Goal: Purchase product/service

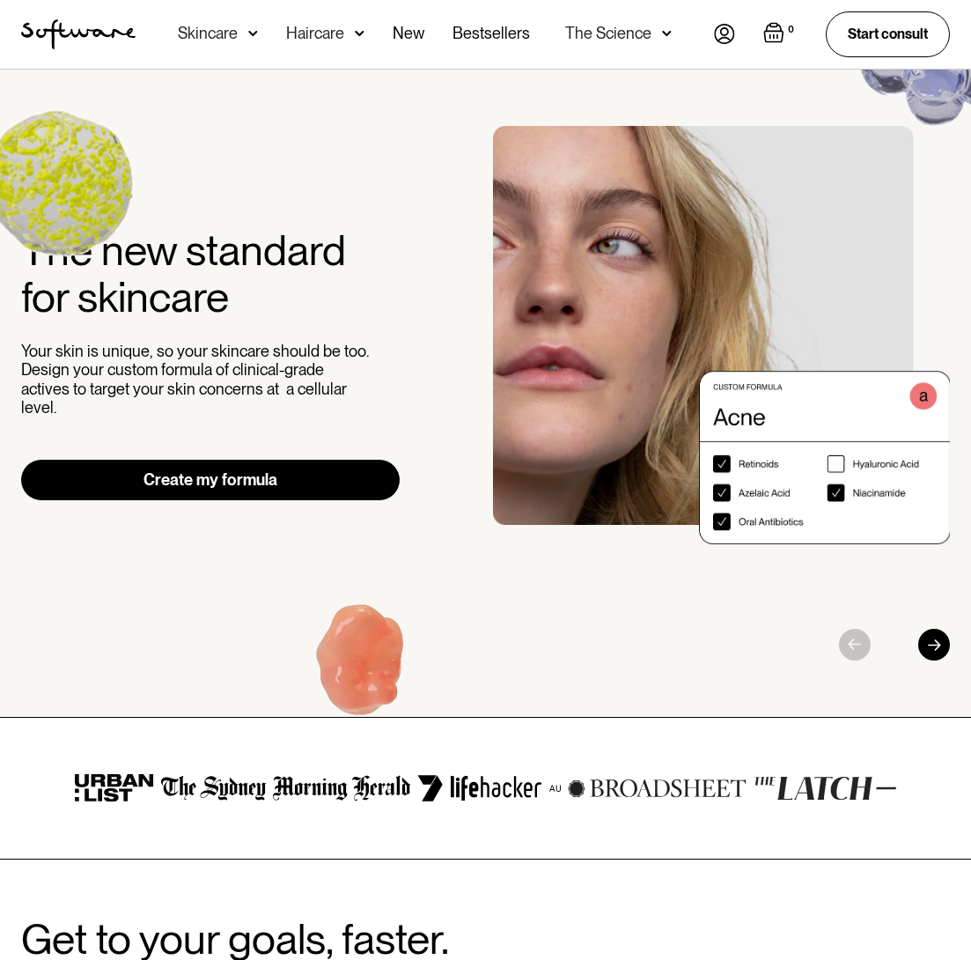
click at [256, 462] on link "Create my formula" at bounding box center [210, 480] width 379 height 40
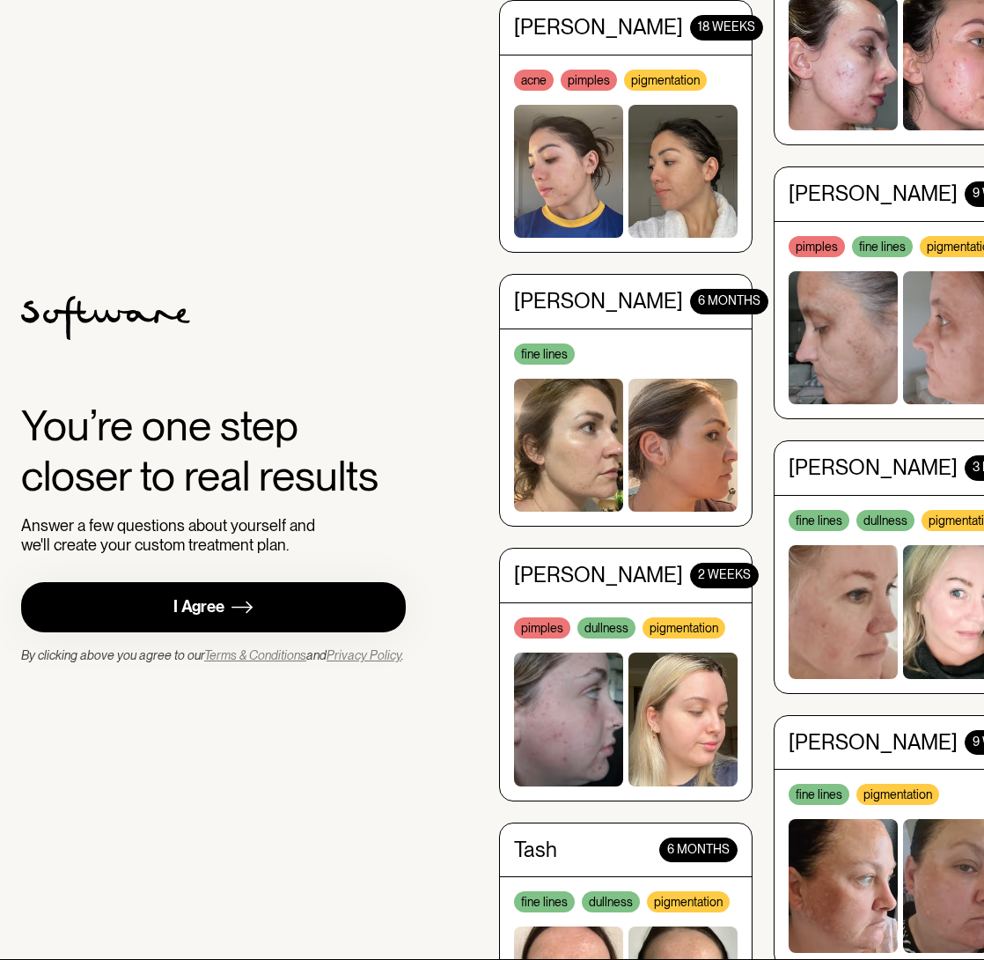
click at [131, 566] on div "You’re one step closer to real results Answer a few questions about yourself an…" at bounding box center [213, 480] width 385 height 368
click at [143, 584] on link "I Agree" at bounding box center [213, 607] width 385 height 50
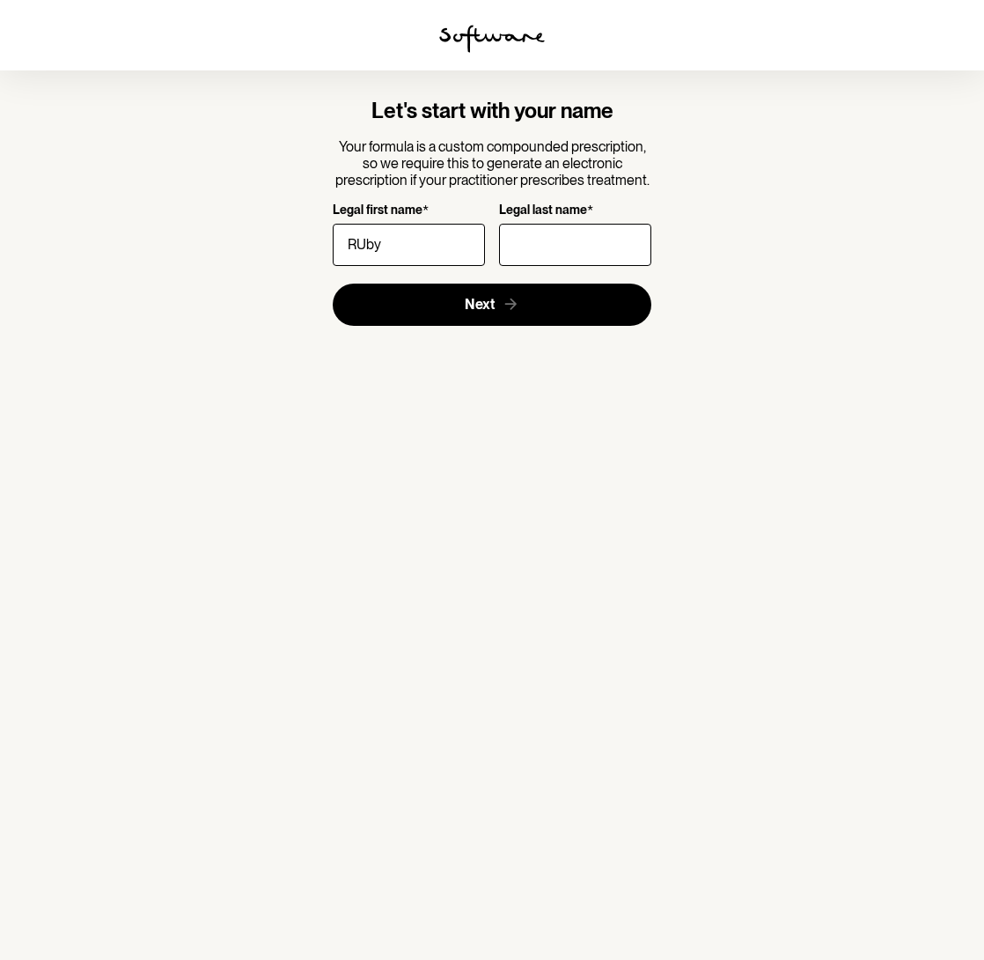
type input "RUby"
click at [543, 257] on input "Legal last name *" at bounding box center [575, 245] width 152 height 42
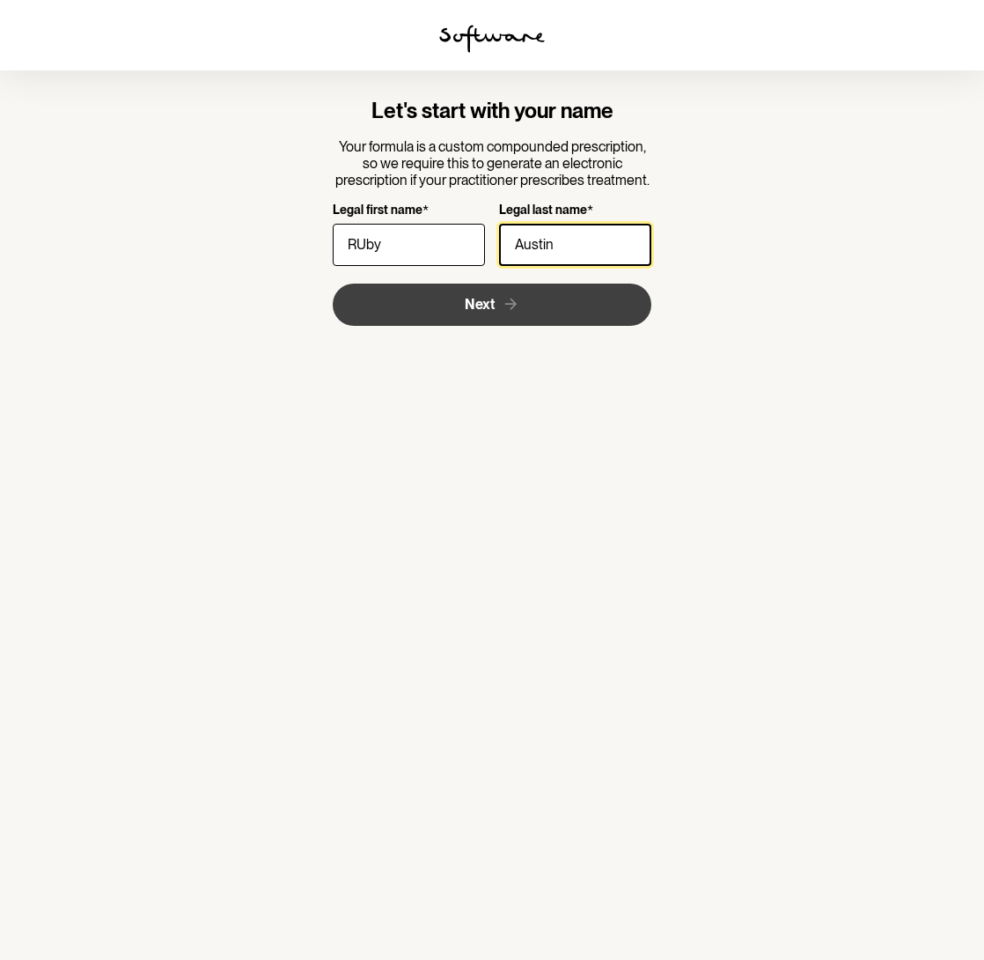
type input "Austin"
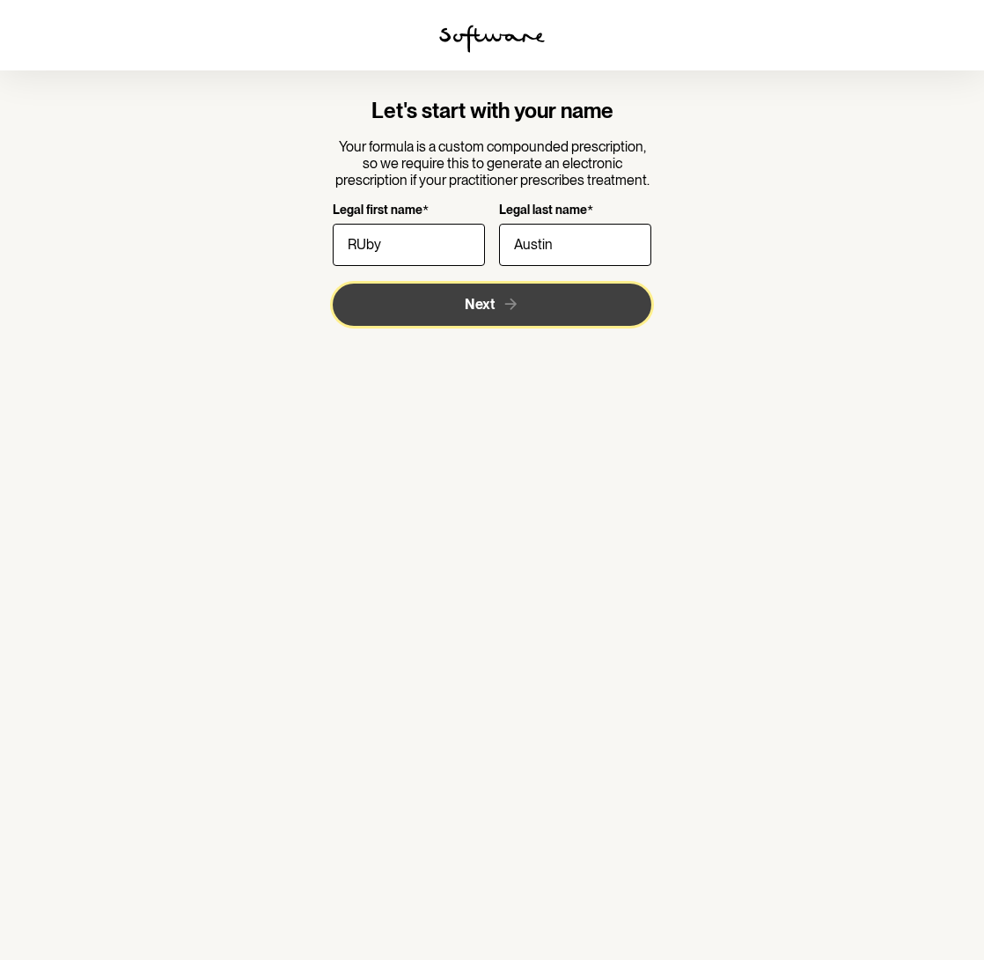
click at [502, 304] on icon "submit" at bounding box center [511, 304] width 18 height 18
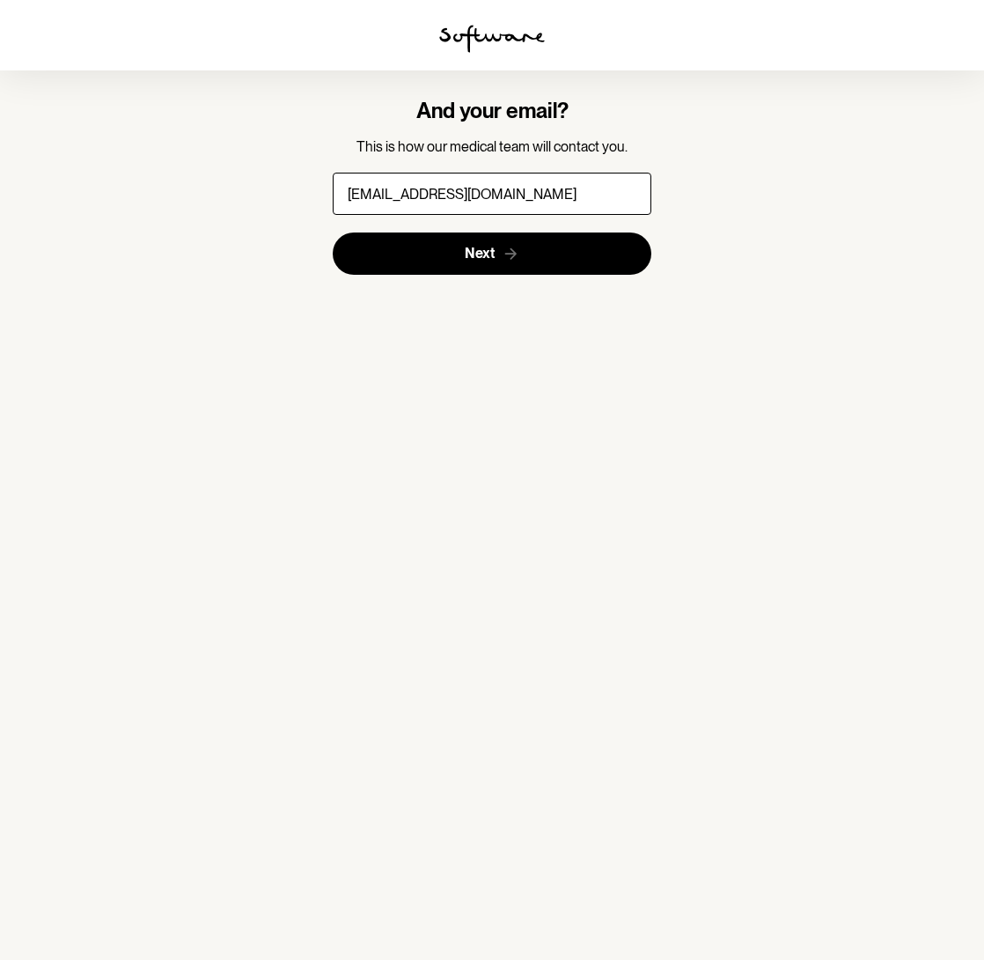
type input "ruby.austin0606@gmail.com"
click at [333, 232] on button "Next" at bounding box center [493, 253] width 320 height 42
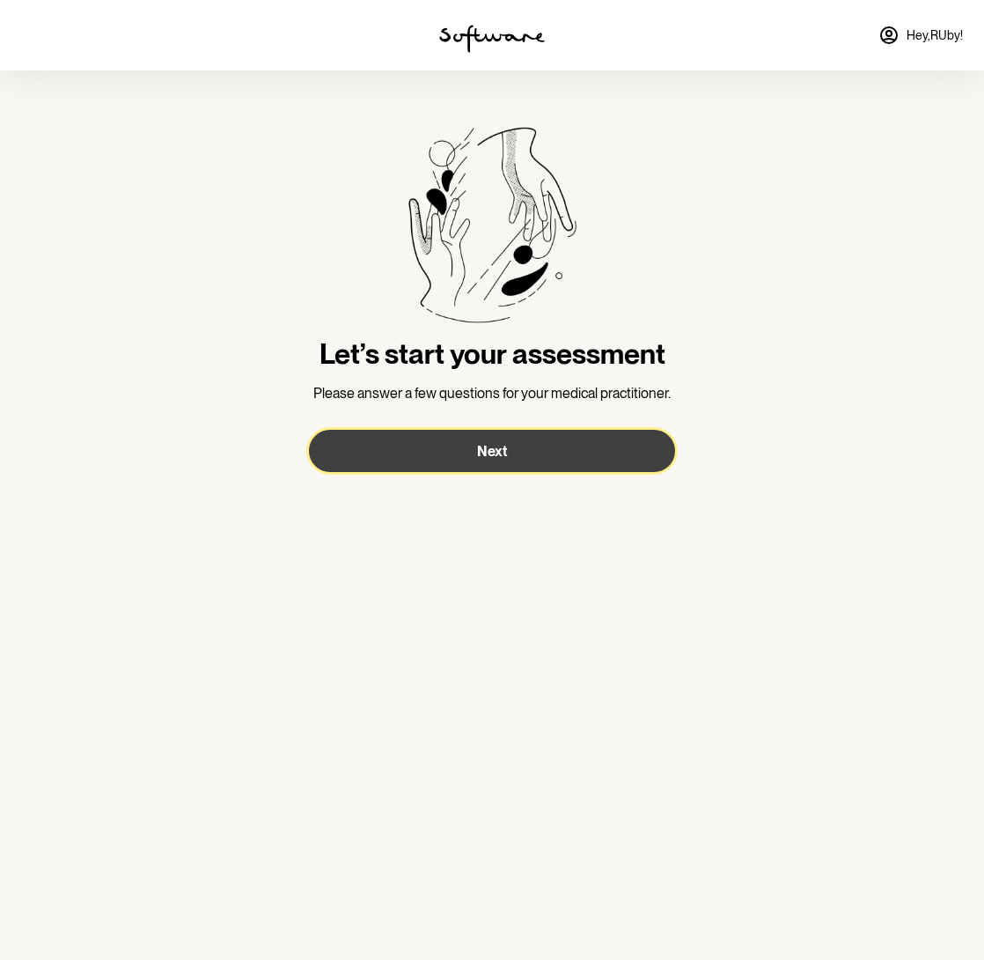
click at [527, 460] on button "Next" at bounding box center [492, 451] width 366 height 42
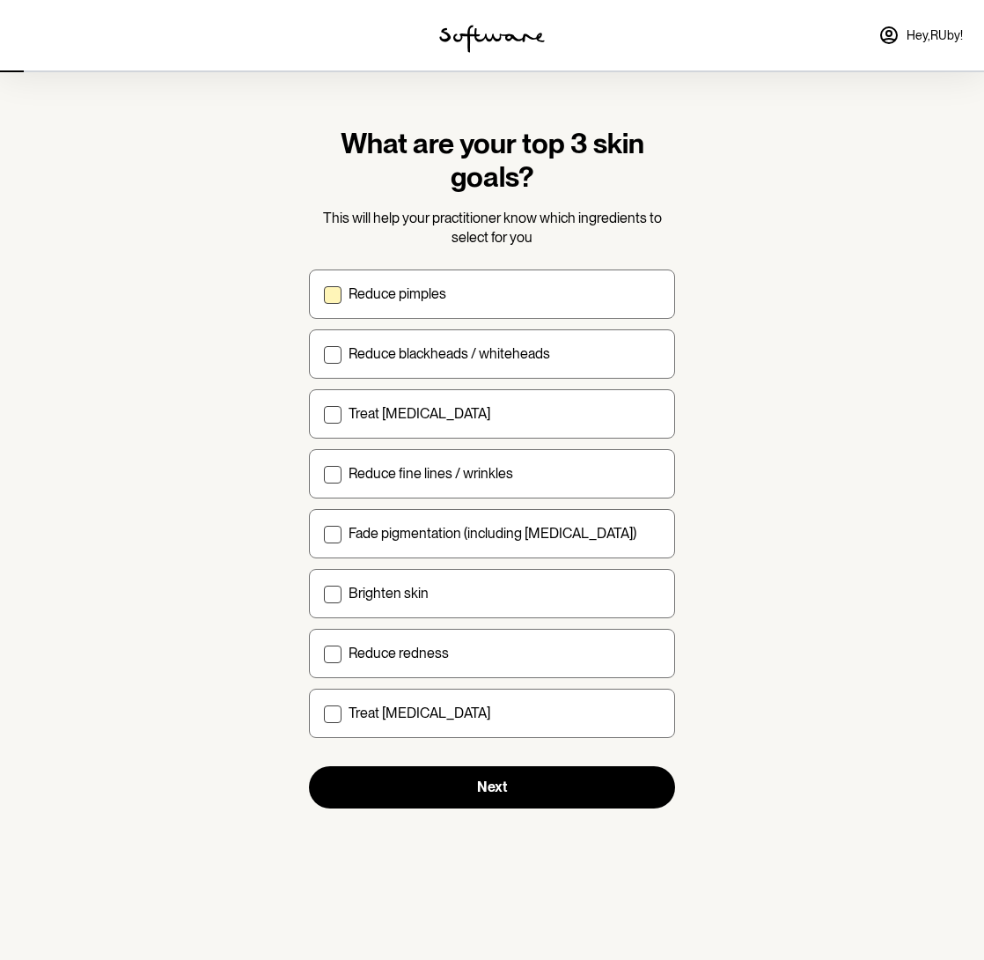
click at [549, 297] on div "Reduce pimples" at bounding box center [505, 293] width 312 height 17
click at [324, 294] on input "Reduce pimples" at bounding box center [323, 293] width 1 height 1
checkbox input "true"
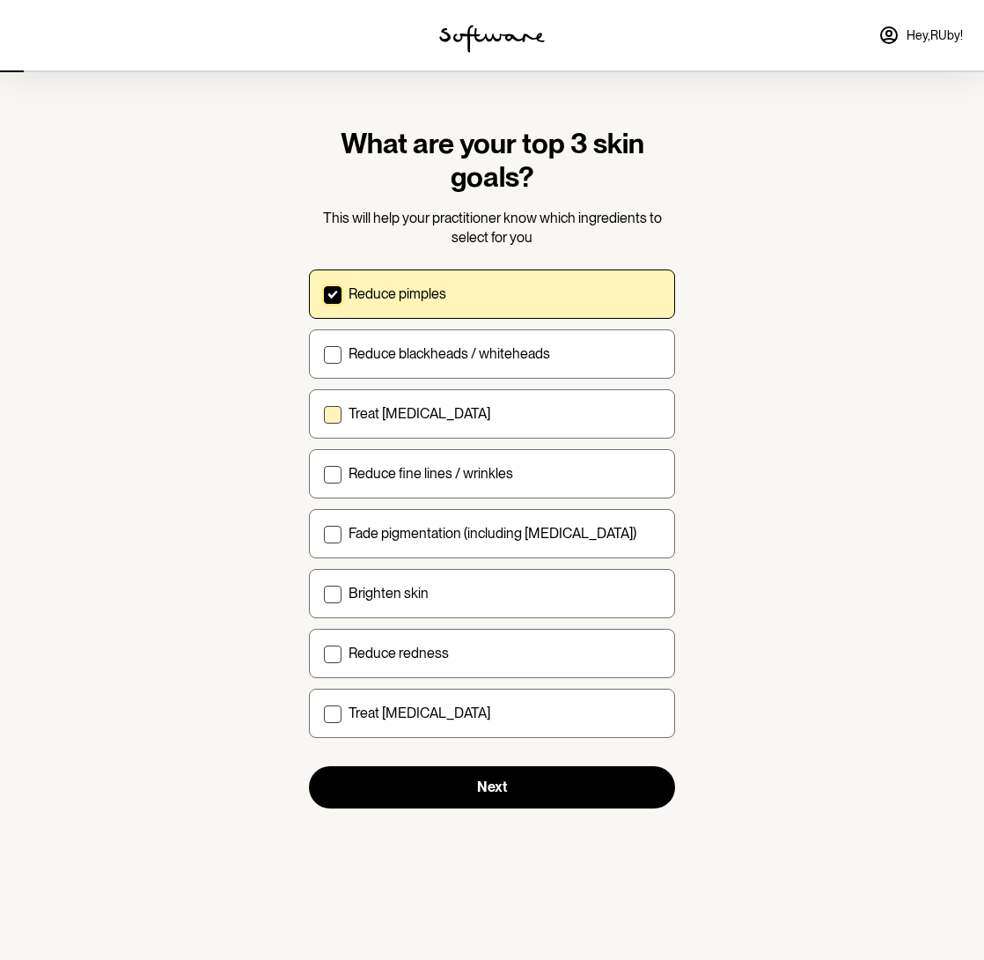
click at [452, 423] on label "Treat acne scarring" at bounding box center [492, 413] width 366 height 49
click at [324, 414] on input "Treat acne scarring" at bounding box center [323, 413] width 1 height 1
checkbox input "true"
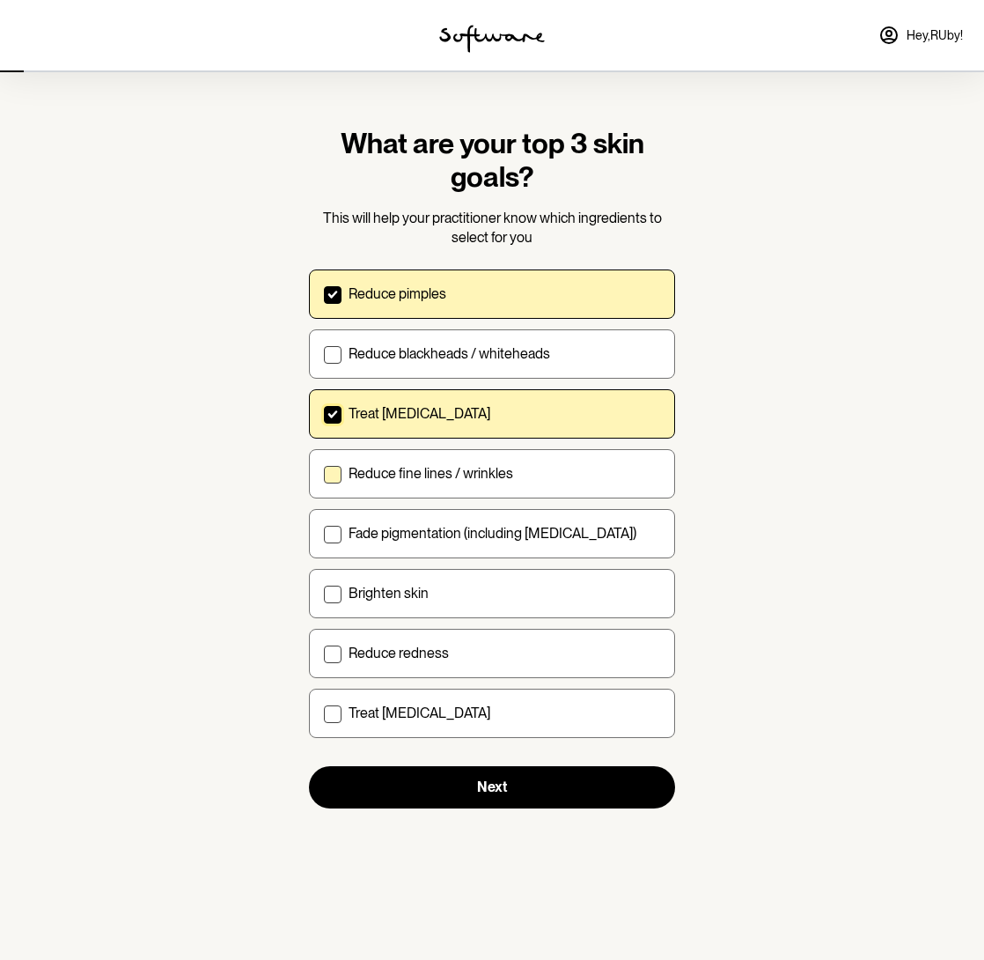
click at [496, 480] on p "Reduce fine lines / wrinkles" at bounding box center [431, 473] width 165 height 17
click at [324, 474] on input "Reduce fine lines / wrinkles" at bounding box center [323, 473] width 1 height 1
checkbox input "true"
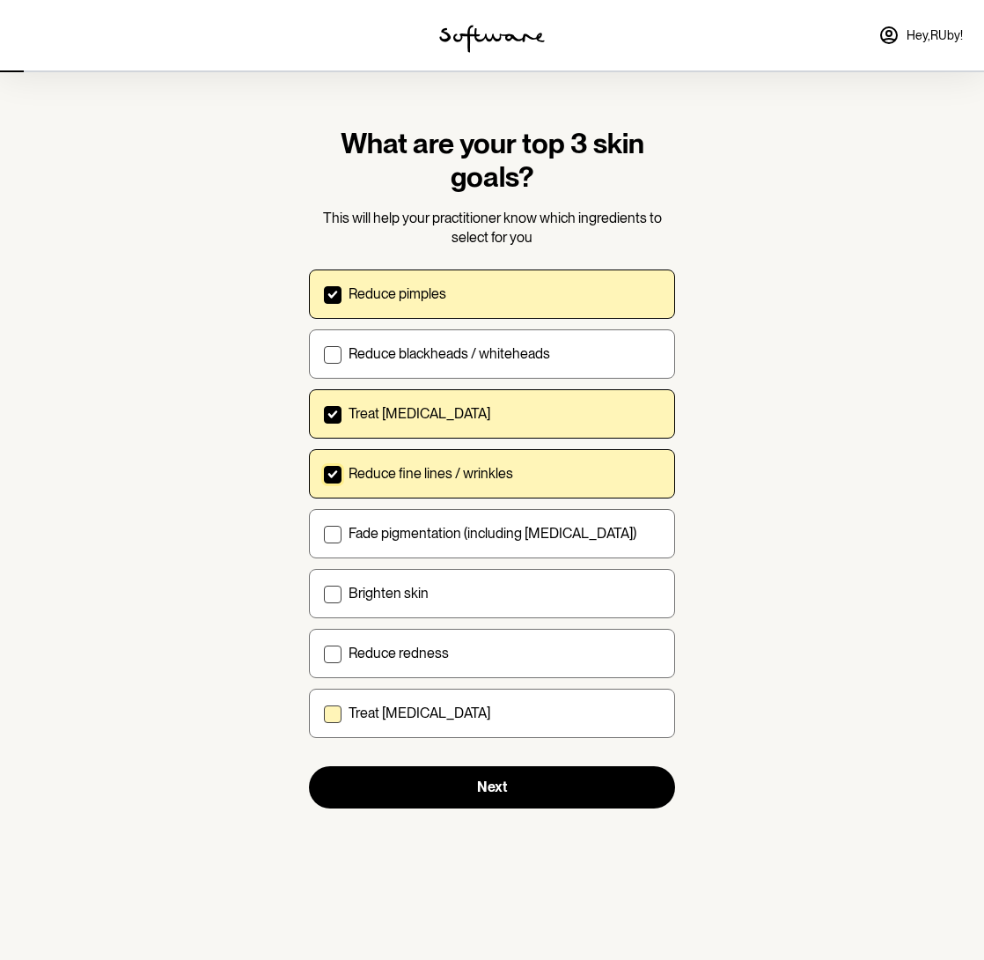
click at [473, 715] on div "Treat dry skin" at bounding box center [505, 712] width 312 height 17
click at [324, 713] on input "Treat dry skin" at bounding box center [323, 712] width 1 height 1
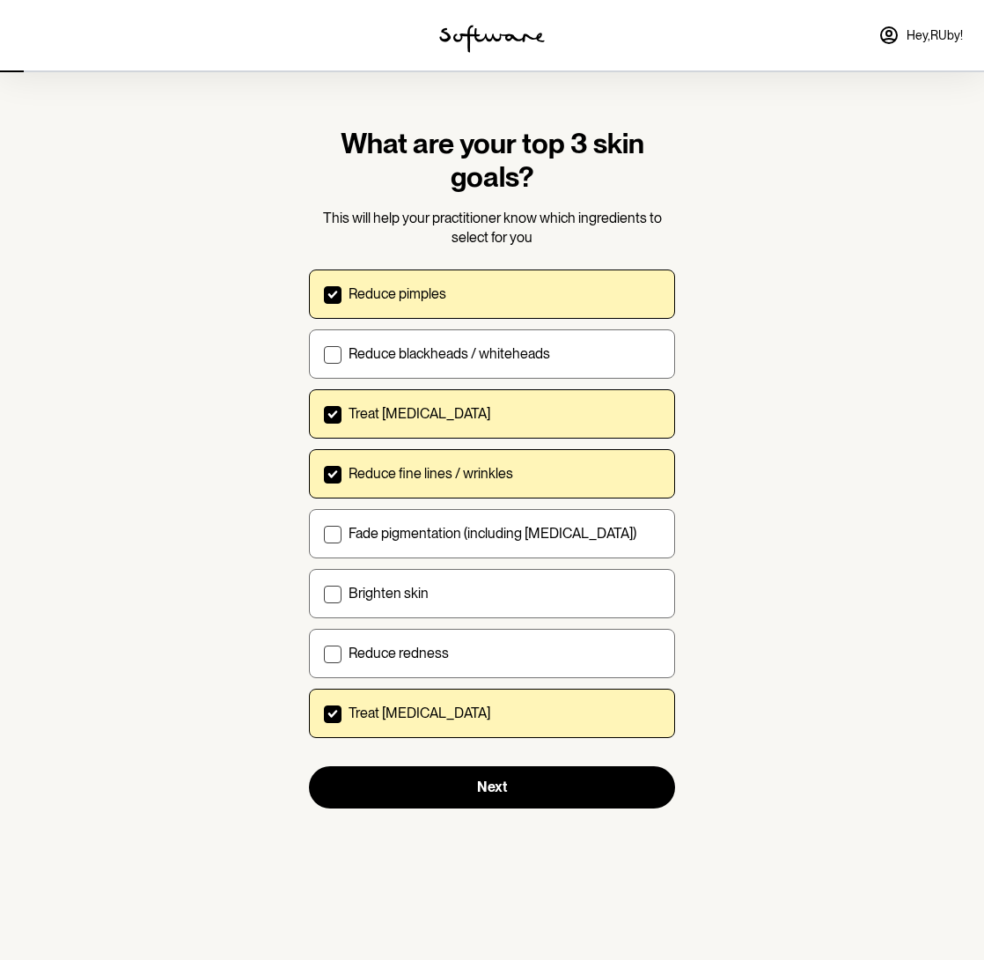
click at [445, 723] on label "Treat dry skin" at bounding box center [492, 712] width 366 height 49
click at [324, 713] on input "Treat dry skin" at bounding box center [323, 712] width 1 height 1
checkbox input "false"
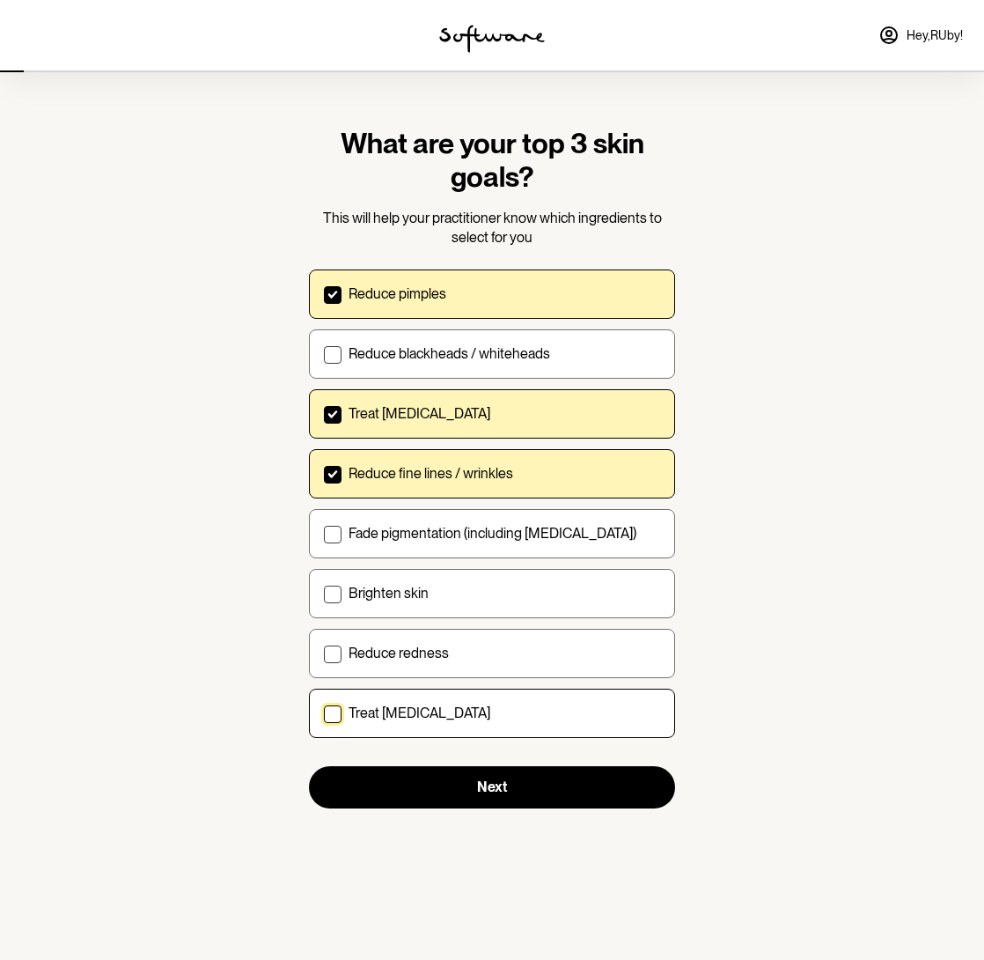
click at [462, 298] on div "Reduce pimples" at bounding box center [505, 293] width 312 height 17
click at [324, 294] on input "Reduce pimples" at bounding box center [323, 293] width 1 height 1
checkbox input "false"
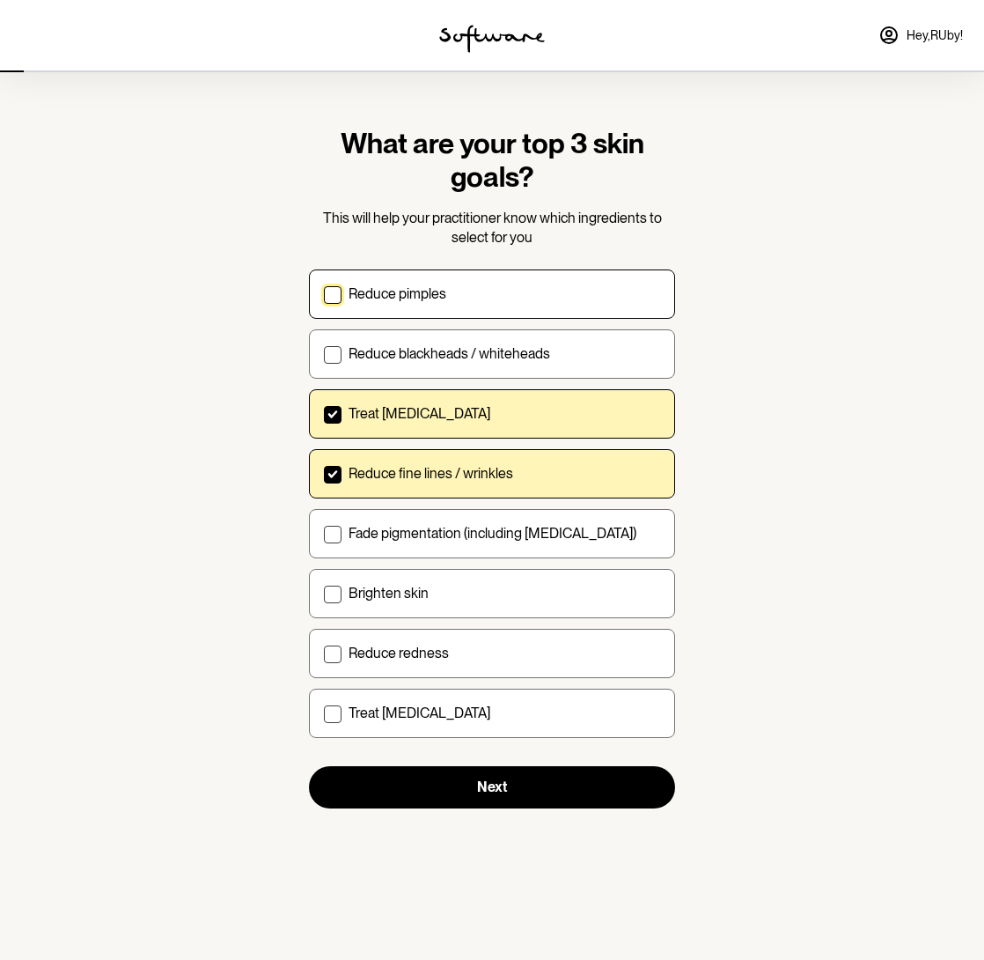
click at [446, 410] on p "Treat acne scarring" at bounding box center [420, 413] width 142 height 17
click at [324, 413] on input "Treat acne scarring" at bounding box center [323, 413] width 1 height 1
checkbox input "false"
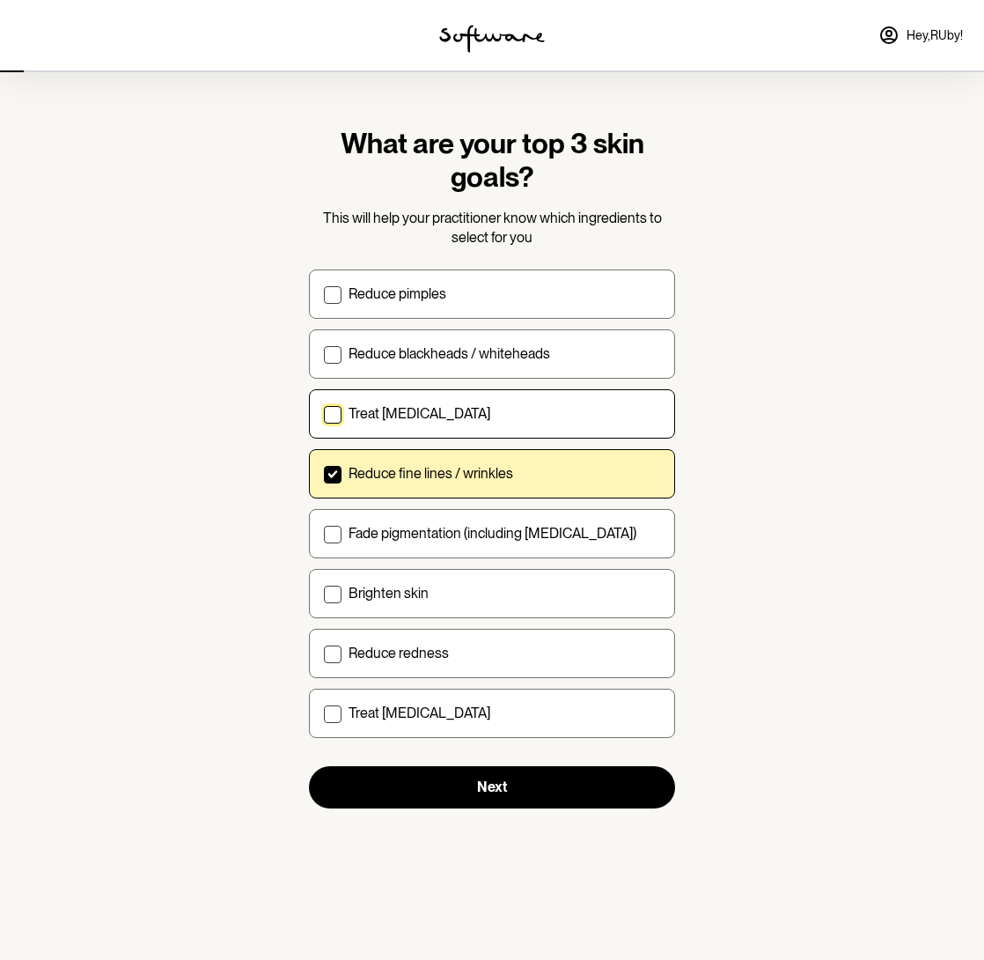
click at [432, 465] on p "Reduce fine lines / wrinkles" at bounding box center [431, 473] width 165 height 17
click at [324, 473] on input "Reduce fine lines / wrinkles" at bounding box center [323, 473] width 1 height 1
checkbox input "false"
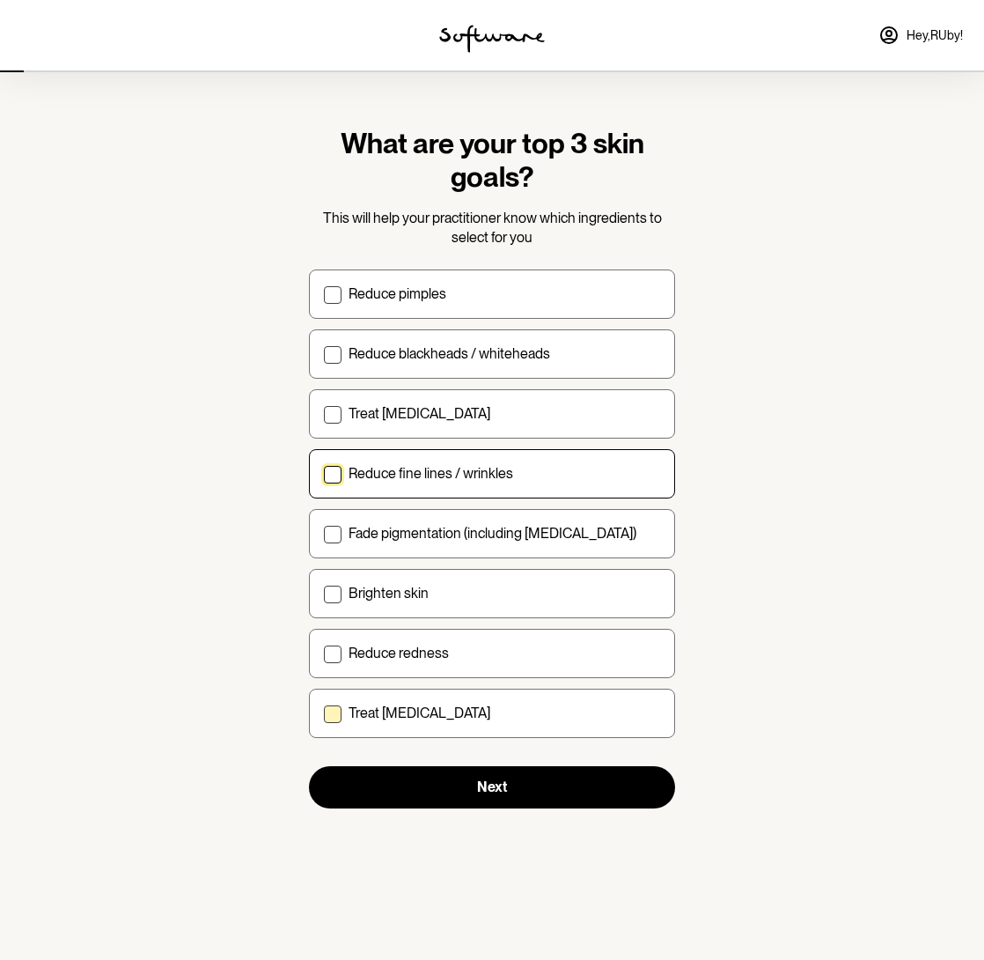
click at [432, 721] on div "Treat dry skin" at bounding box center [505, 712] width 312 height 17
click at [324, 713] on input "Treat dry skin" at bounding box center [323, 712] width 1 height 1
checkbox input "true"
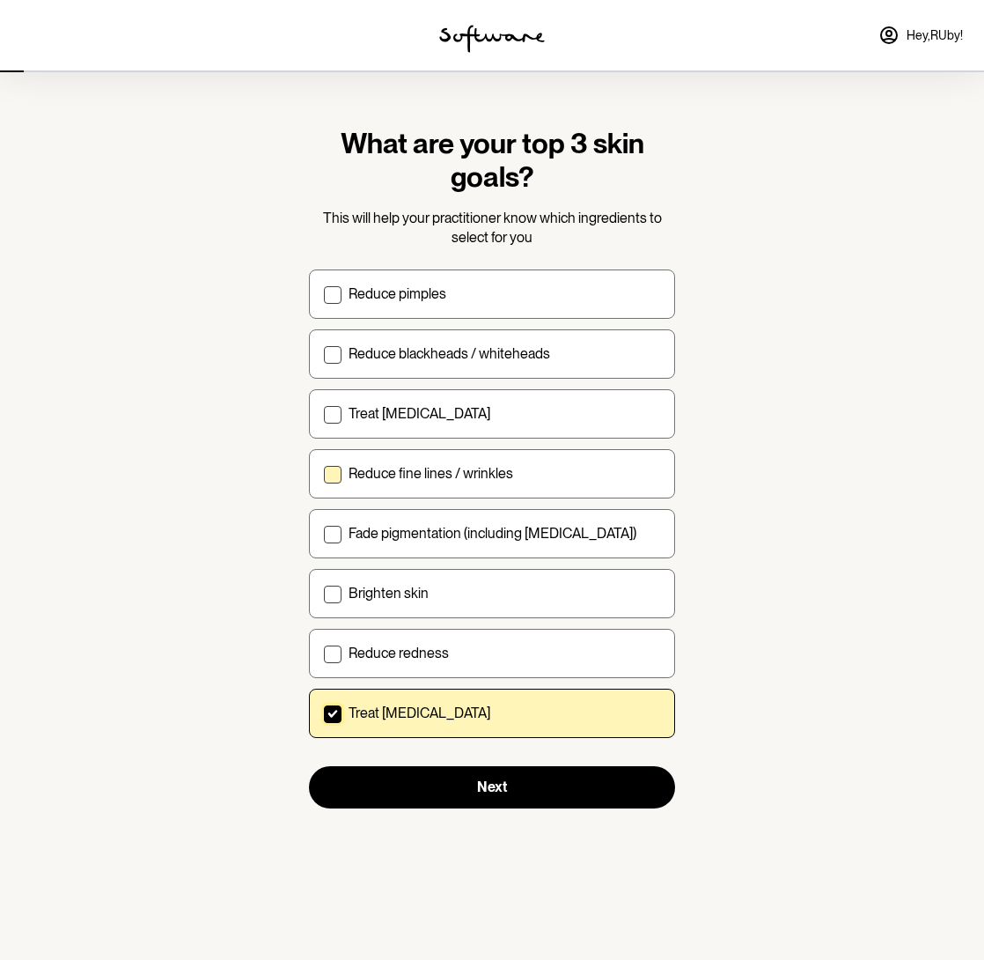
click at [465, 481] on p "Reduce fine lines / wrinkles" at bounding box center [431, 473] width 165 height 17
click at [324, 474] on input "Reduce fine lines / wrinkles" at bounding box center [323, 473] width 1 height 1
checkbox input "true"
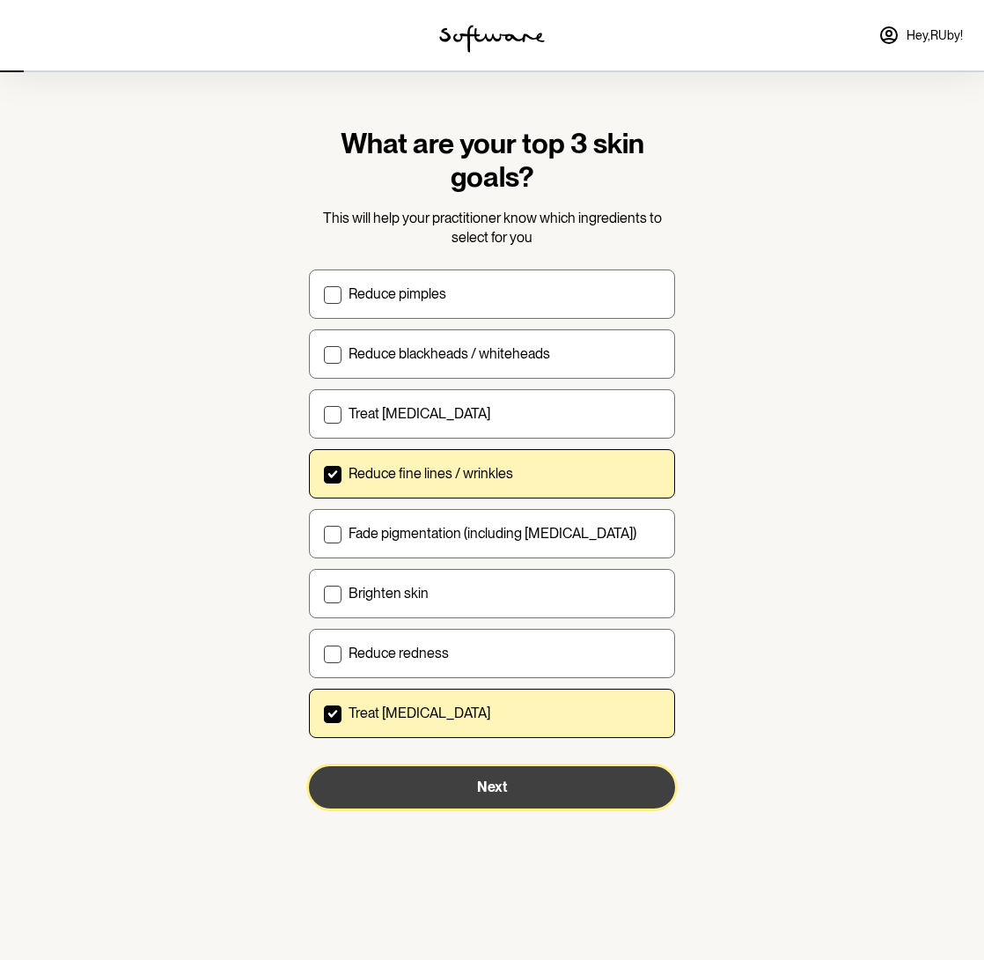
click at [543, 777] on button "Next" at bounding box center [492, 787] width 366 height 42
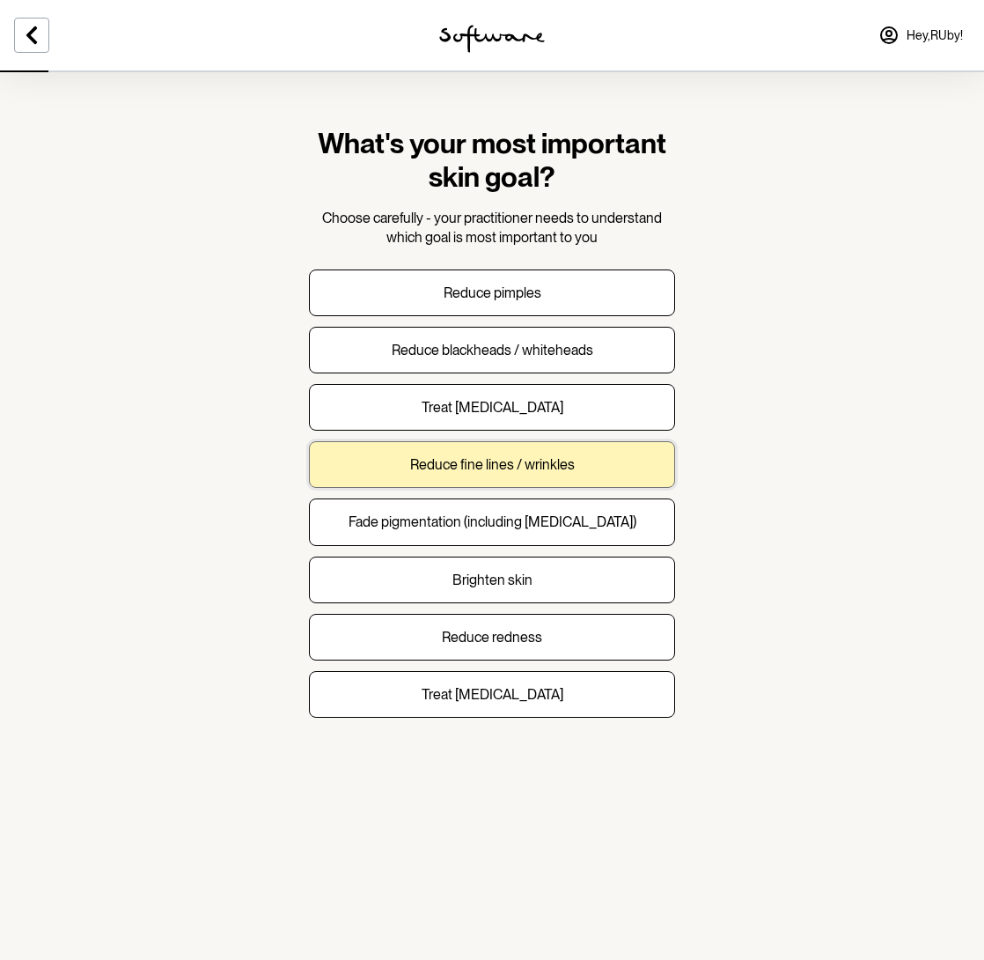
click at [532, 469] on p "Reduce fine lines / wrinkles" at bounding box center [492, 464] width 165 height 17
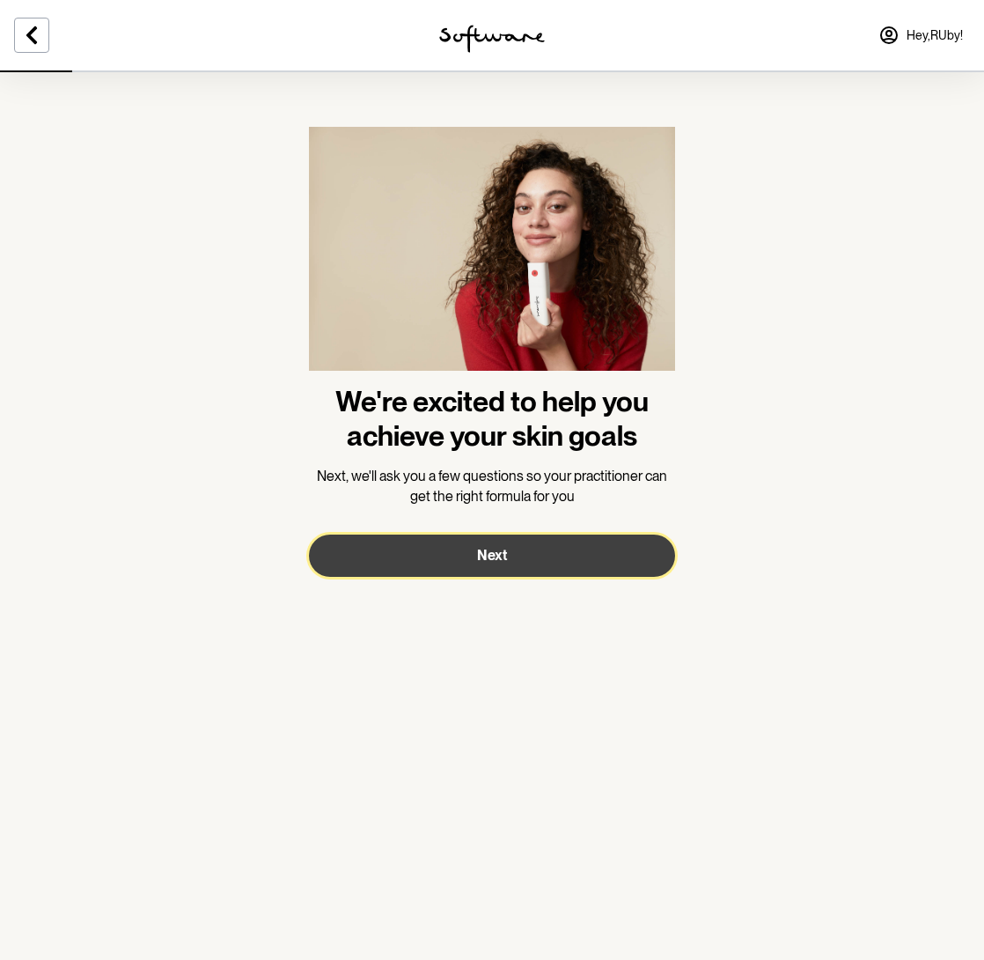
click at [438, 542] on button "Next" at bounding box center [492, 555] width 366 height 42
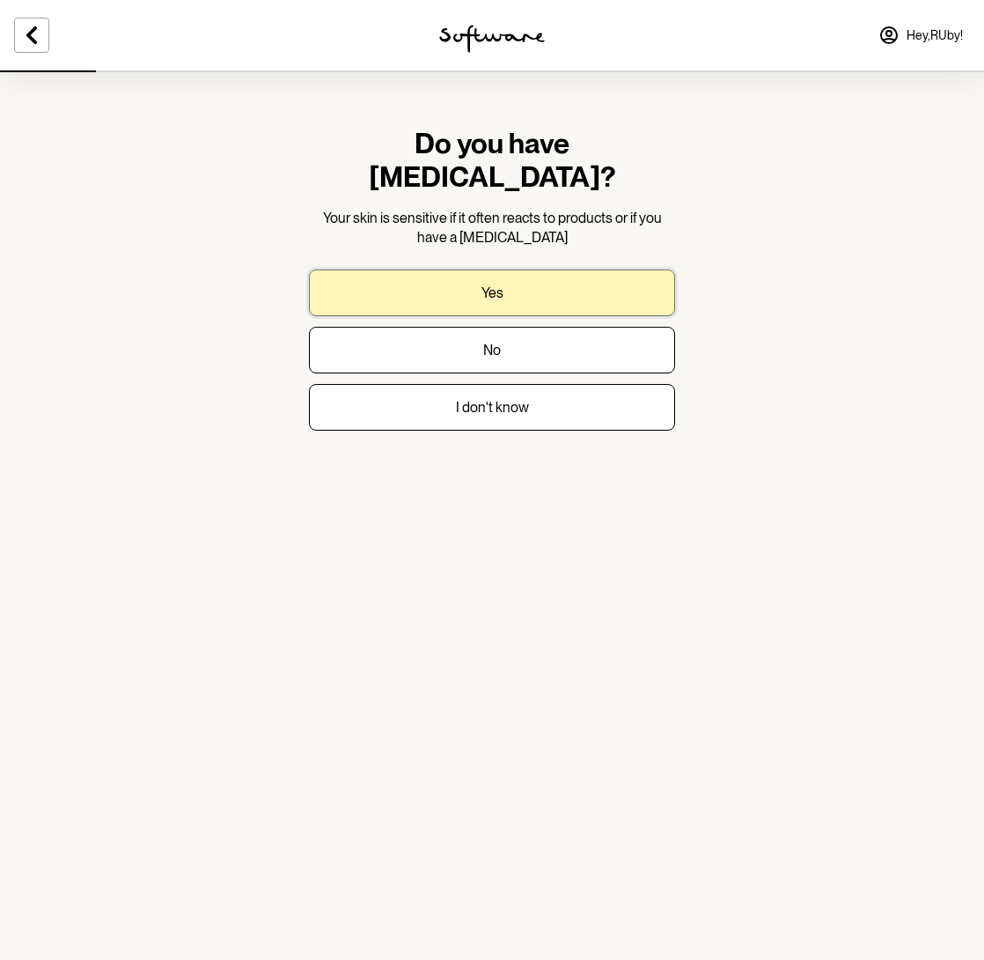
click at [499, 284] on p "Yes" at bounding box center [493, 292] width 22 height 17
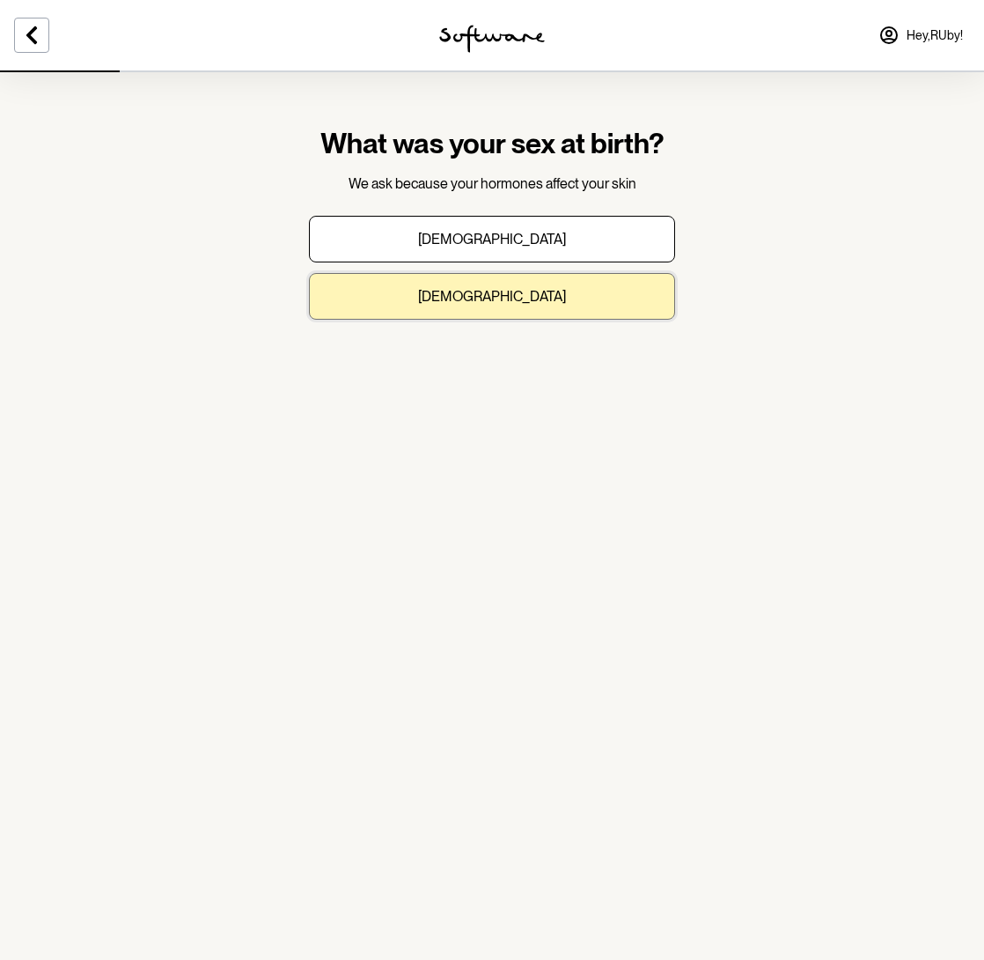
click at [525, 291] on button "Female" at bounding box center [492, 296] width 366 height 47
